Goal: Task Accomplishment & Management: Manage account settings

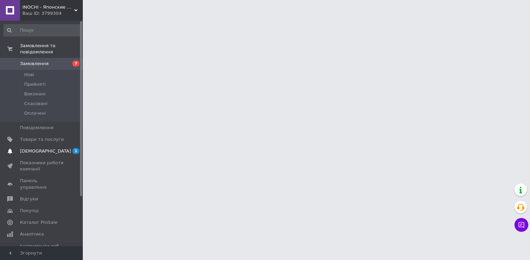
click at [49, 148] on span "[DEMOGRAPHIC_DATA]" at bounding box center [42, 151] width 44 height 6
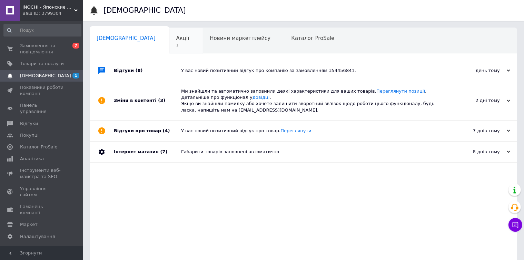
click at [176, 41] on span "Акції" at bounding box center [182, 38] width 13 height 6
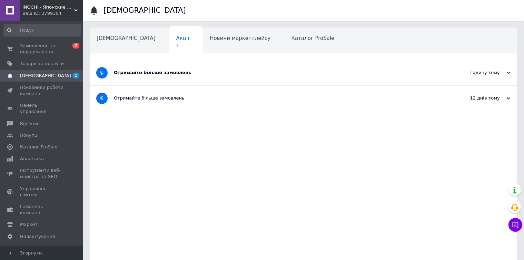
click at [206, 74] on div "Отримайте більше замовлень" at bounding box center [277, 73] width 327 height 6
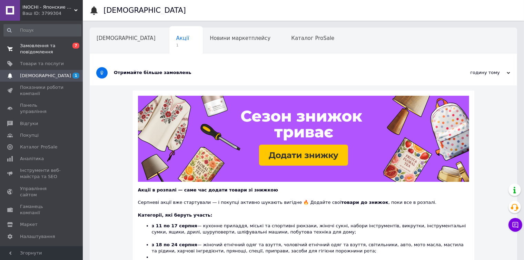
click at [46, 48] on span "Замовлення та повідомлення" at bounding box center [42, 49] width 44 height 12
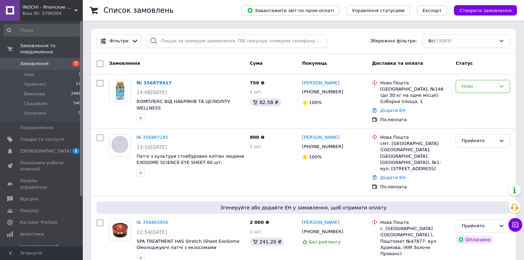
click at [34, 61] on span "Замовлення" at bounding box center [34, 64] width 29 height 6
click at [30, 61] on span "Замовлення" at bounding box center [34, 64] width 29 height 6
click at [40, 58] on link "Замовлення 7" at bounding box center [42, 64] width 85 height 12
click at [36, 148] on span "[DEMOGRAPHIC_DATA]" at bounding box center [45, 151] width 51 height 6
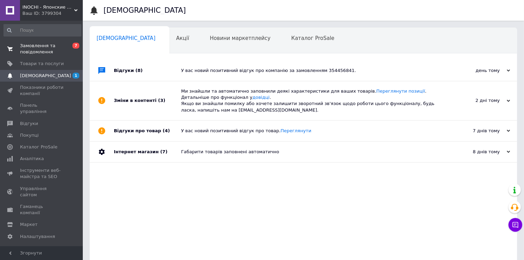
click at [38, 45] on span "Замовлення та повідомлення" at bounding box center [42, 49] width 44 height 12
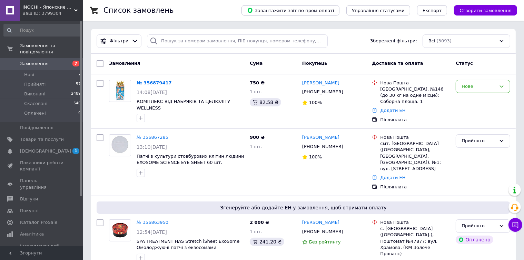
click at [36, 61] on span "Замовлення" at bounding box center [34, 64] width 29 height 6
click at [38, 61] on span "Замовлення" at bounding box center [34, 64] width 29 height 6
